Goal: Find specific page/section: Find specific page/section

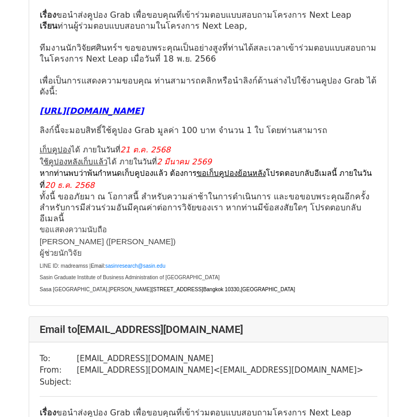
scroll to position [188, 0]
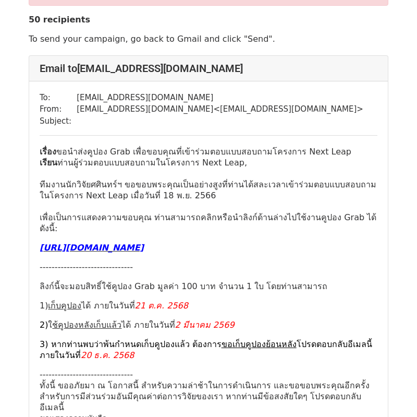
scroll to position [51, 0]
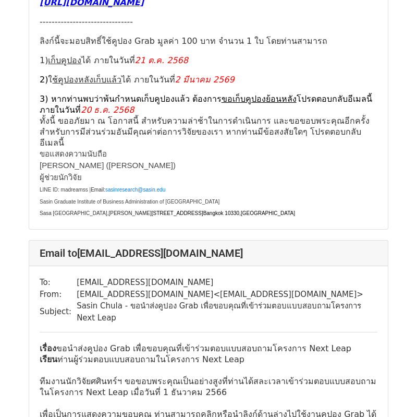
scroll to position [297, 0]
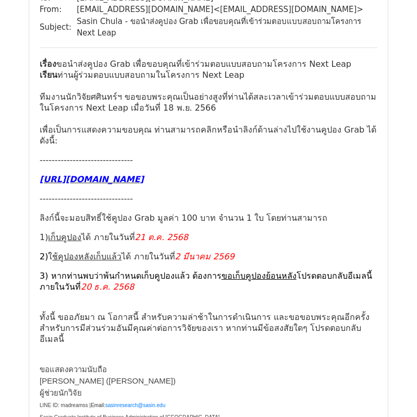
scroll to position [118, 0]
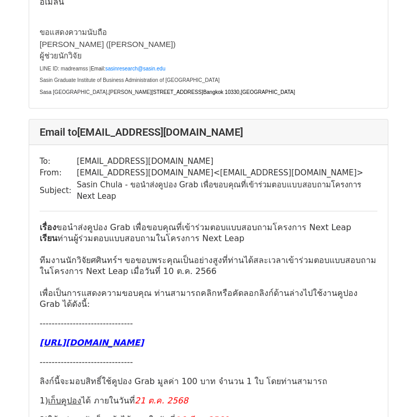
scroll to position [1960, 0]
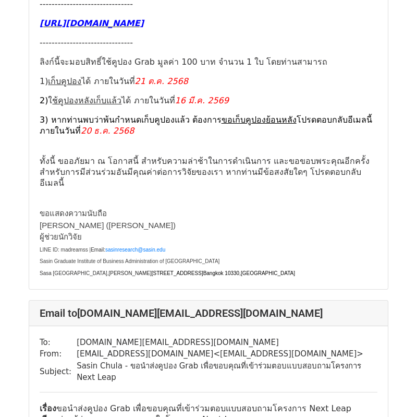
scroll to position [23487, 0]
